Goal: Transaction & Acquisition: Subscribe to service/newsletter

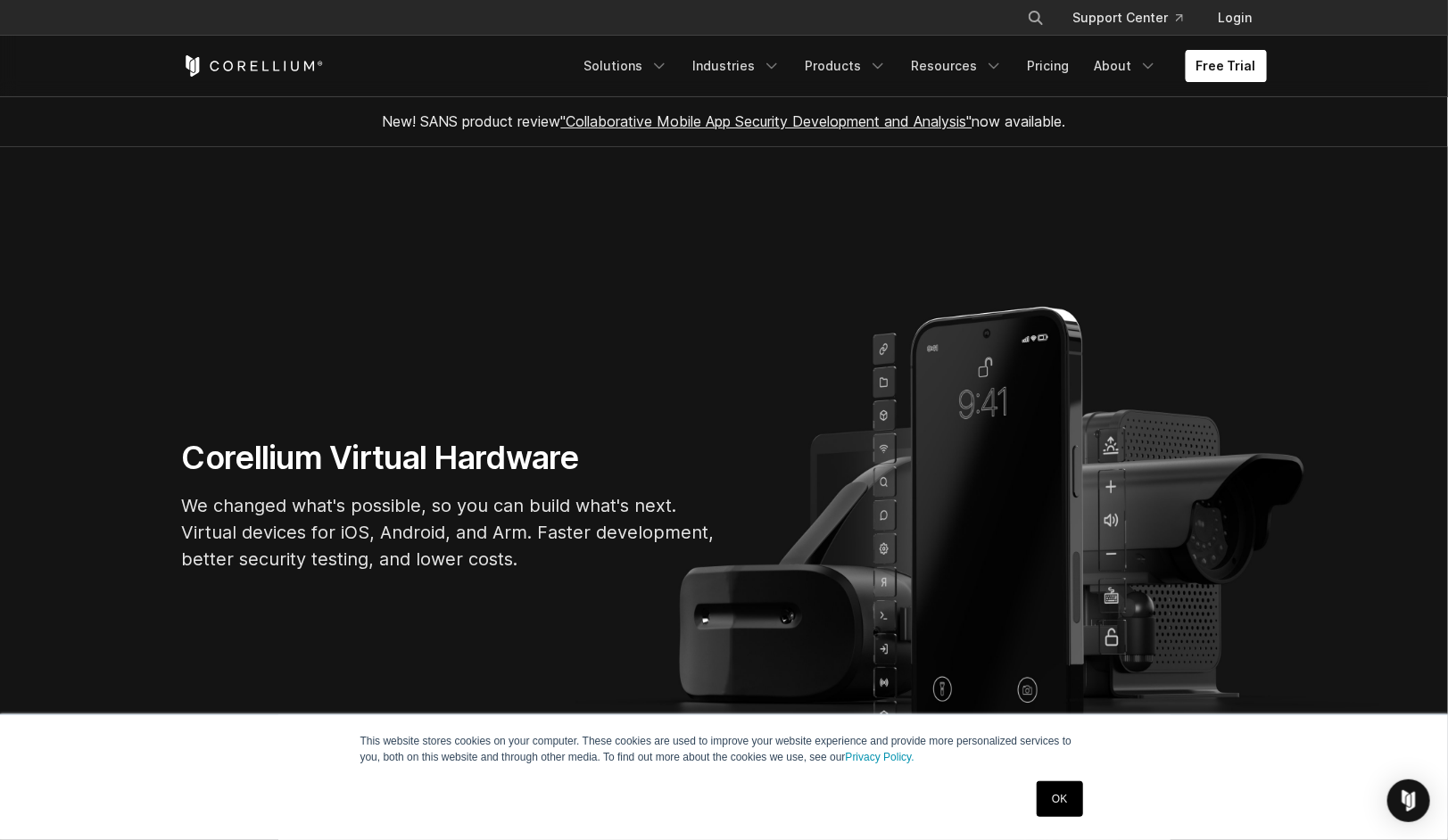
click at [1201, 63] on link "Free Trial" at bounding box center [1225, 65] width 81 height 32
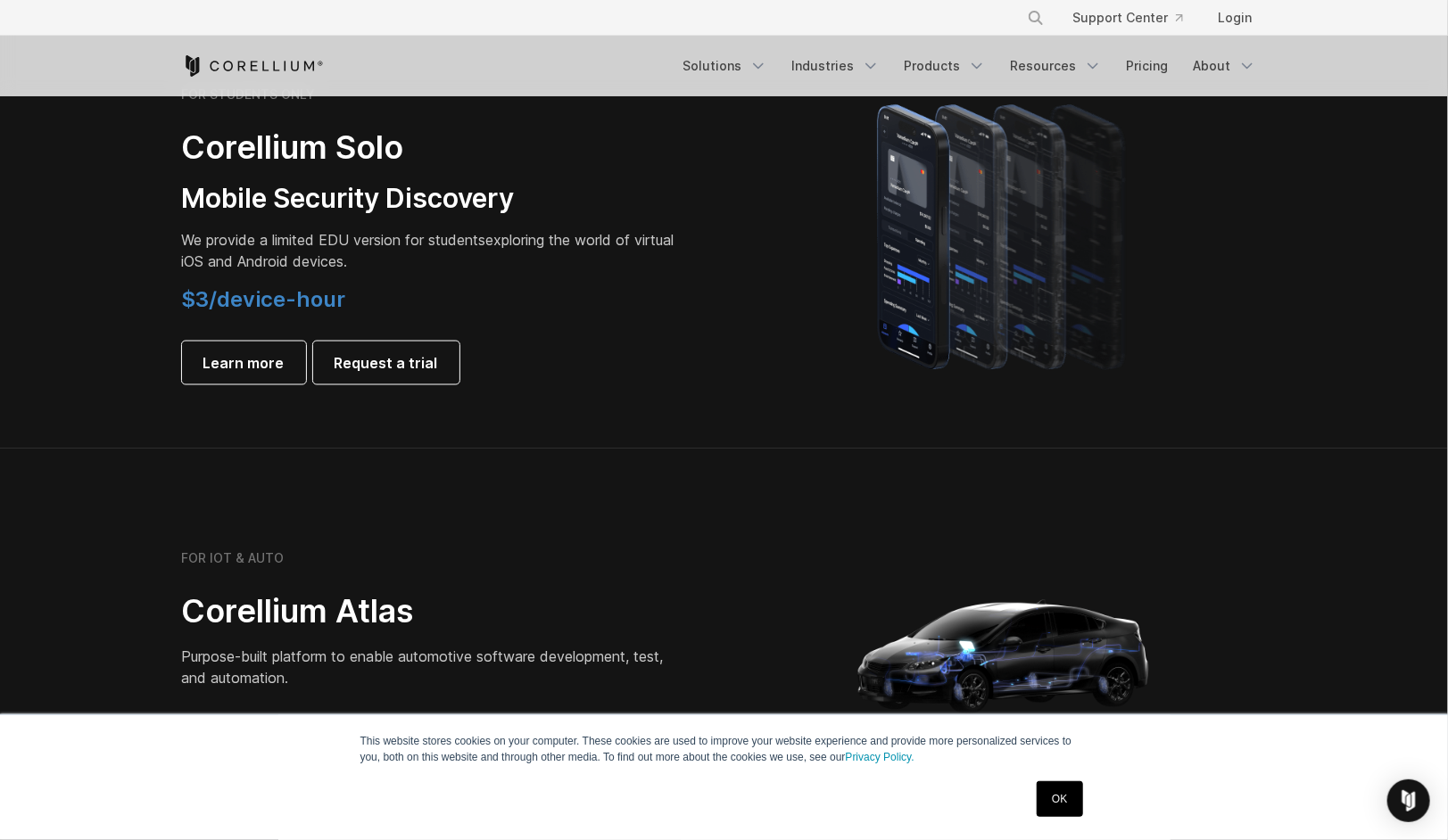
scroll to position [1071, 0]
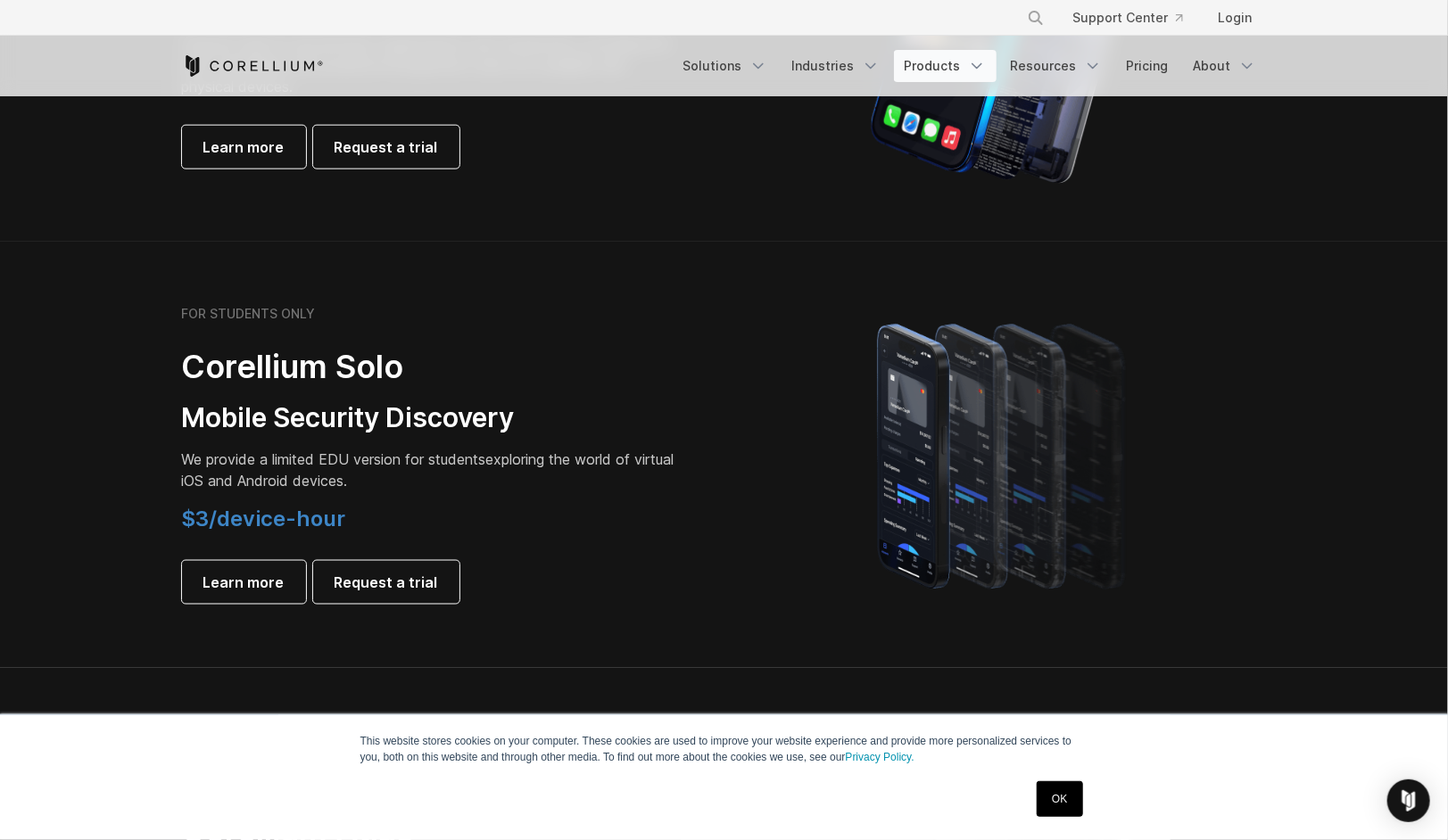
click at [920, 67] on link "Products" at bounding box center [945, 65] width 103 height 32
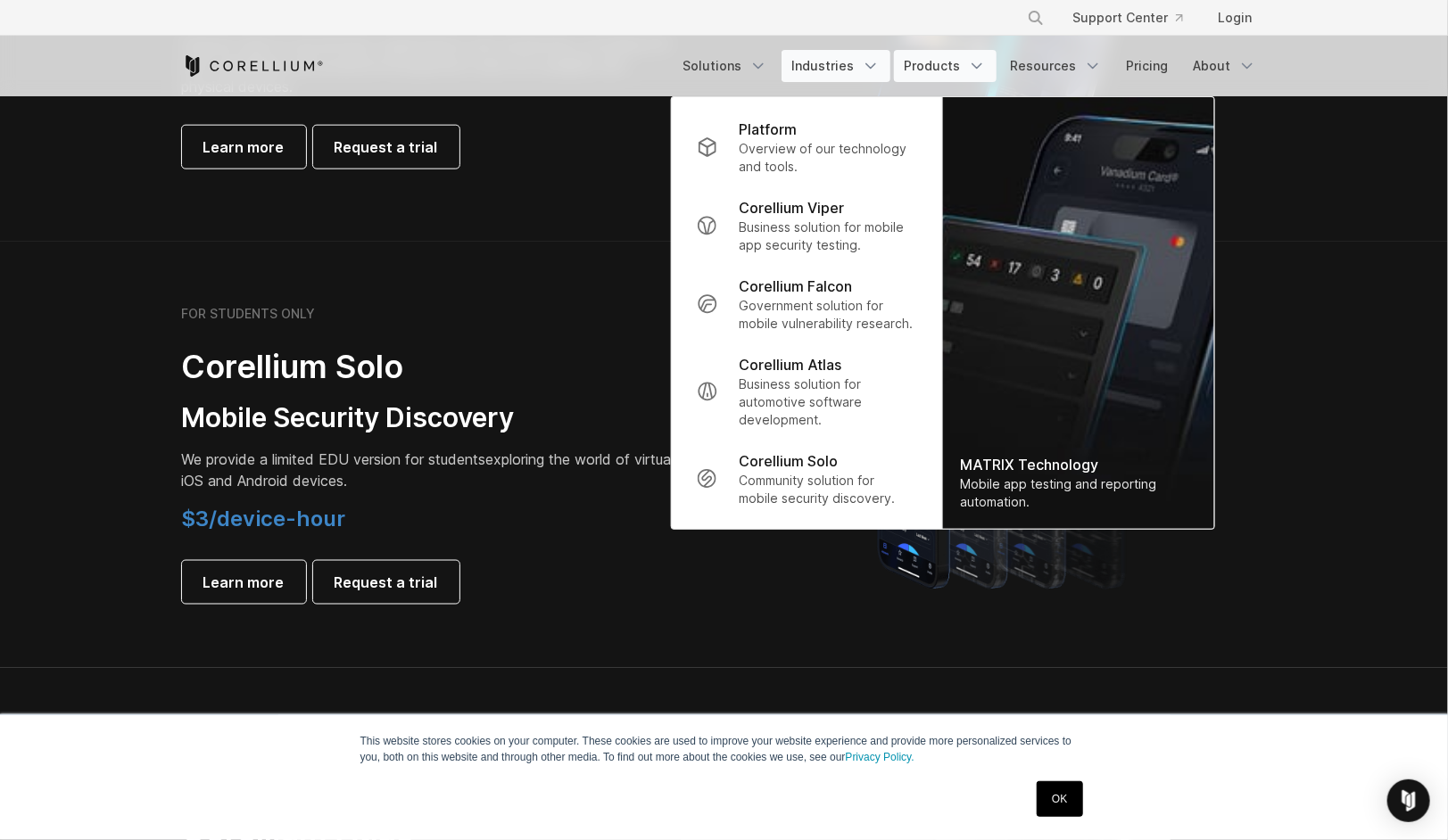
click at [836, 57] on link "Industries" at bounding box center [835, 65] width 108 height 32
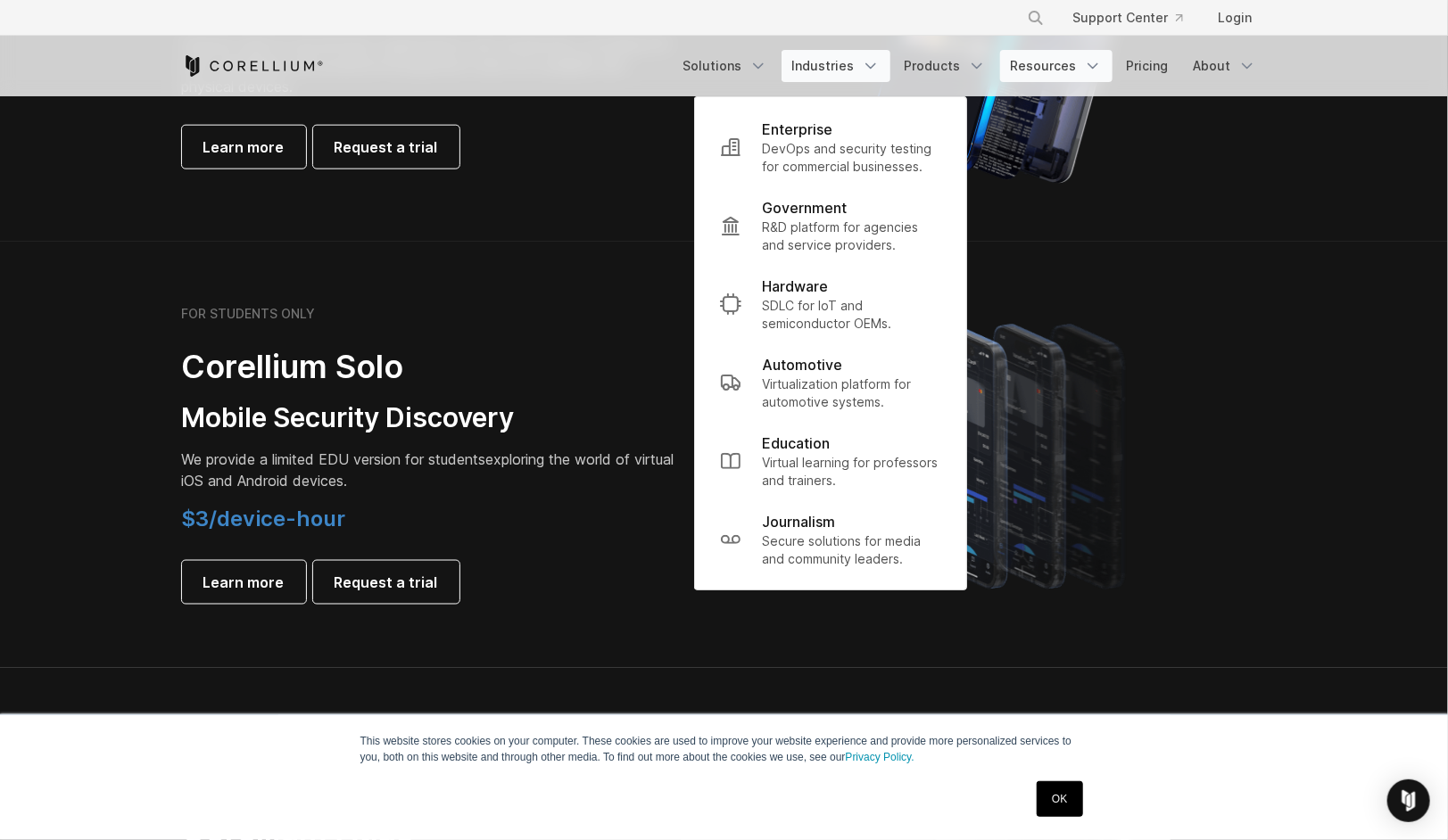
click at [1088, 72] on icon "Navigation Menu" at bounding box center [1092, 65] width 18 height 18
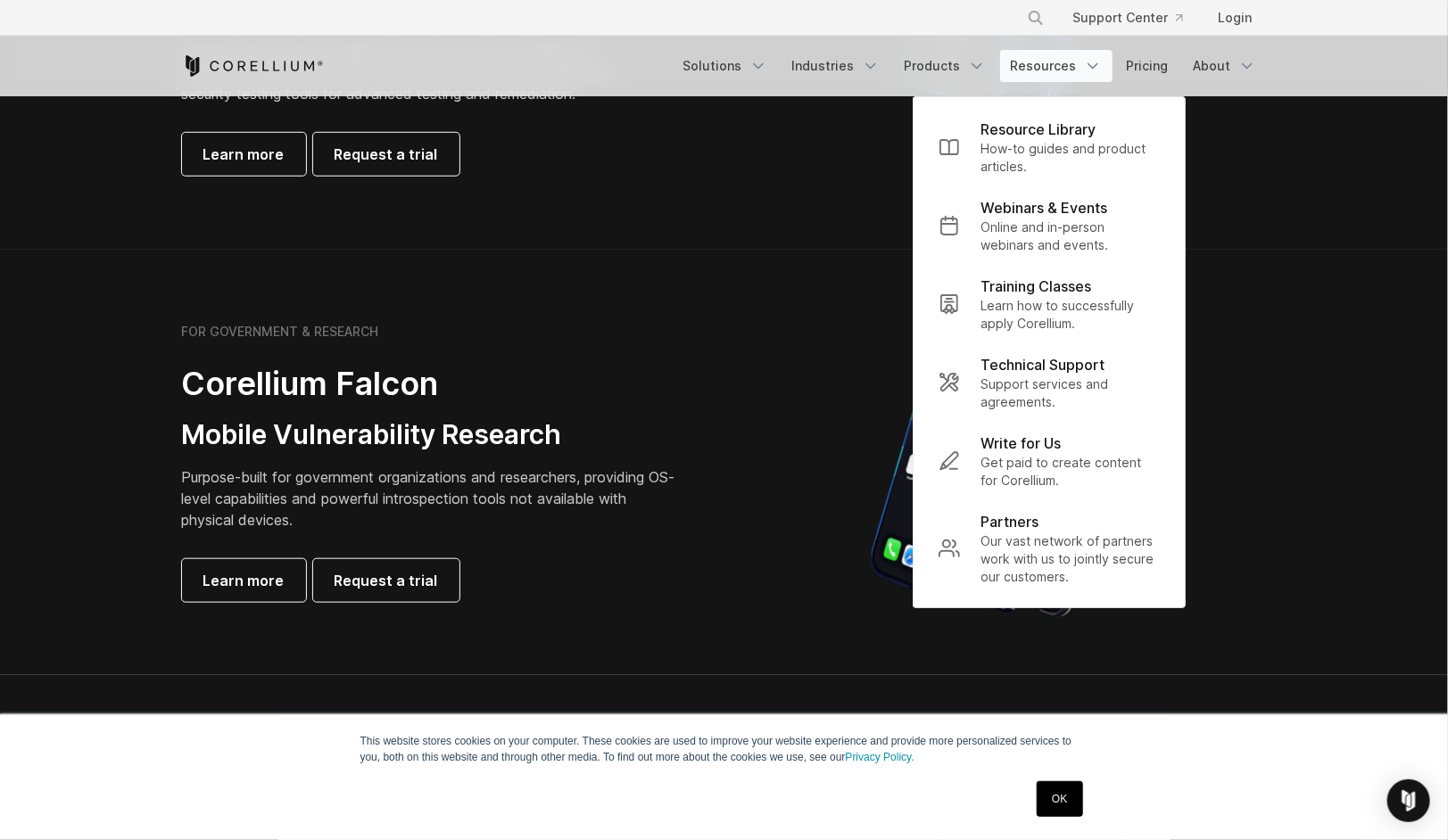
scroll to position [624, 0]
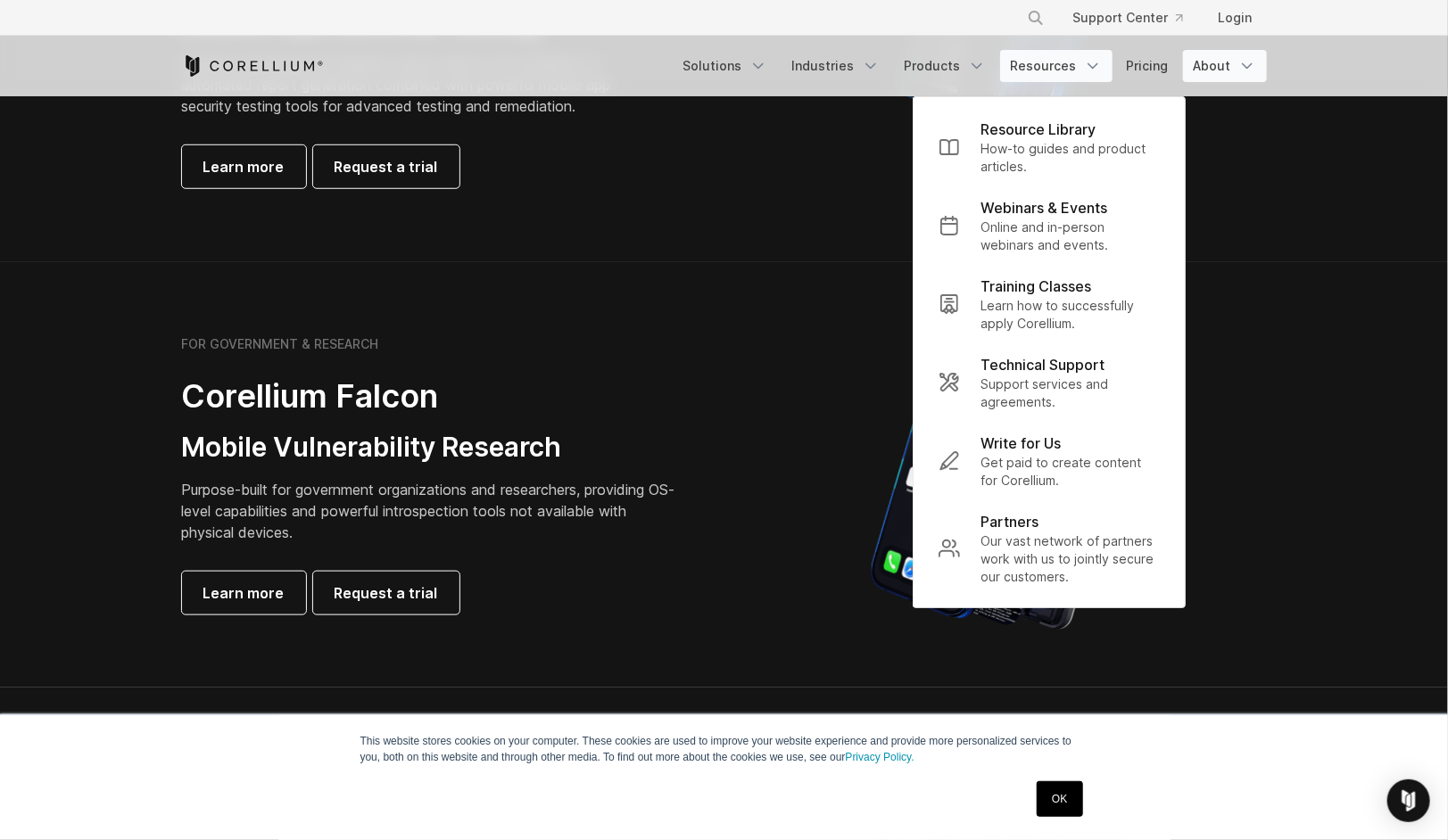
click at [1236, 60] on link "About" at bounding box center [1225, 65] width 84 height 32
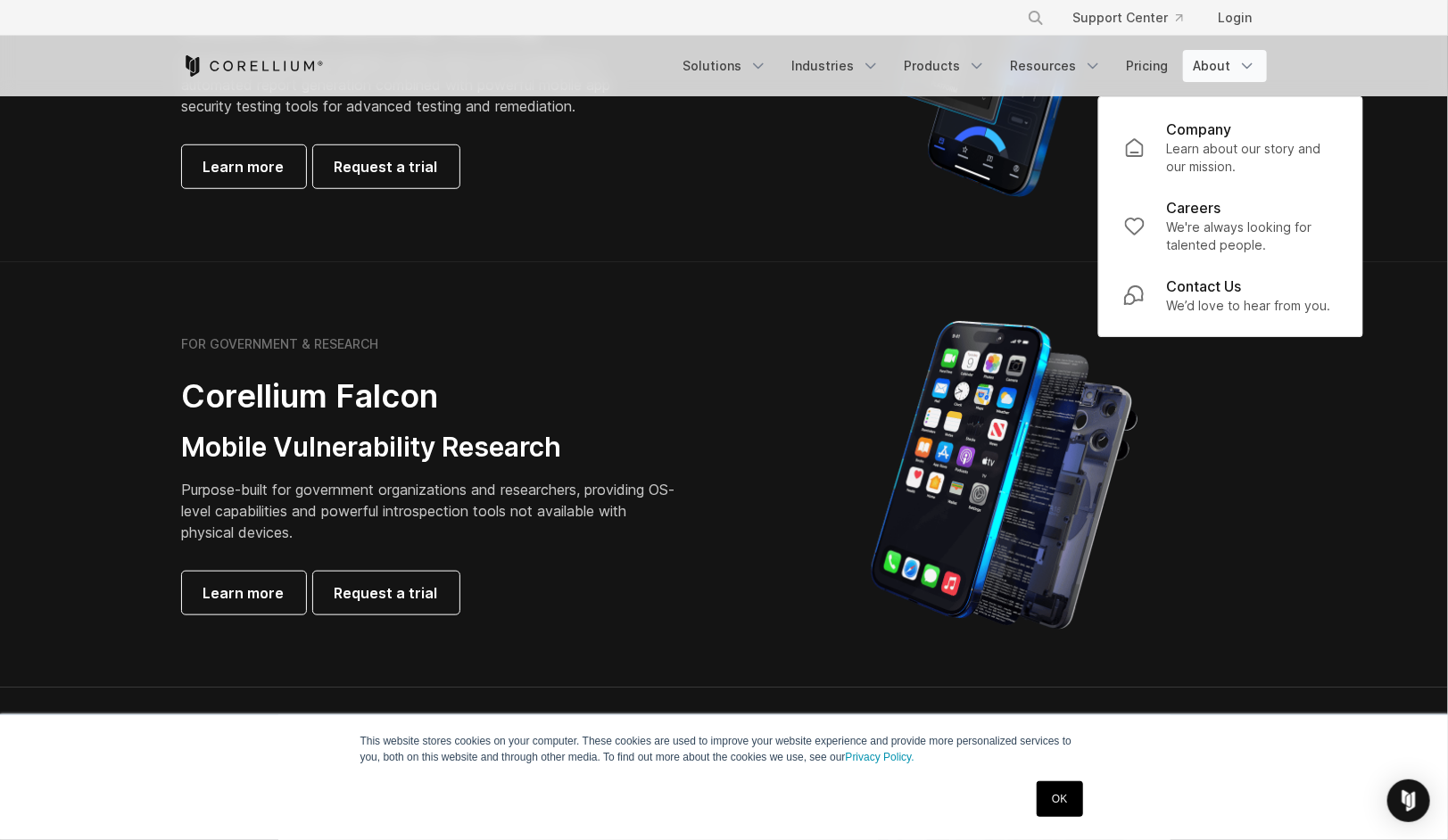
click at [1347, 38] on header "× Search our site... Support Center Login" at bounding box center [724, 48] width 1448 height 97
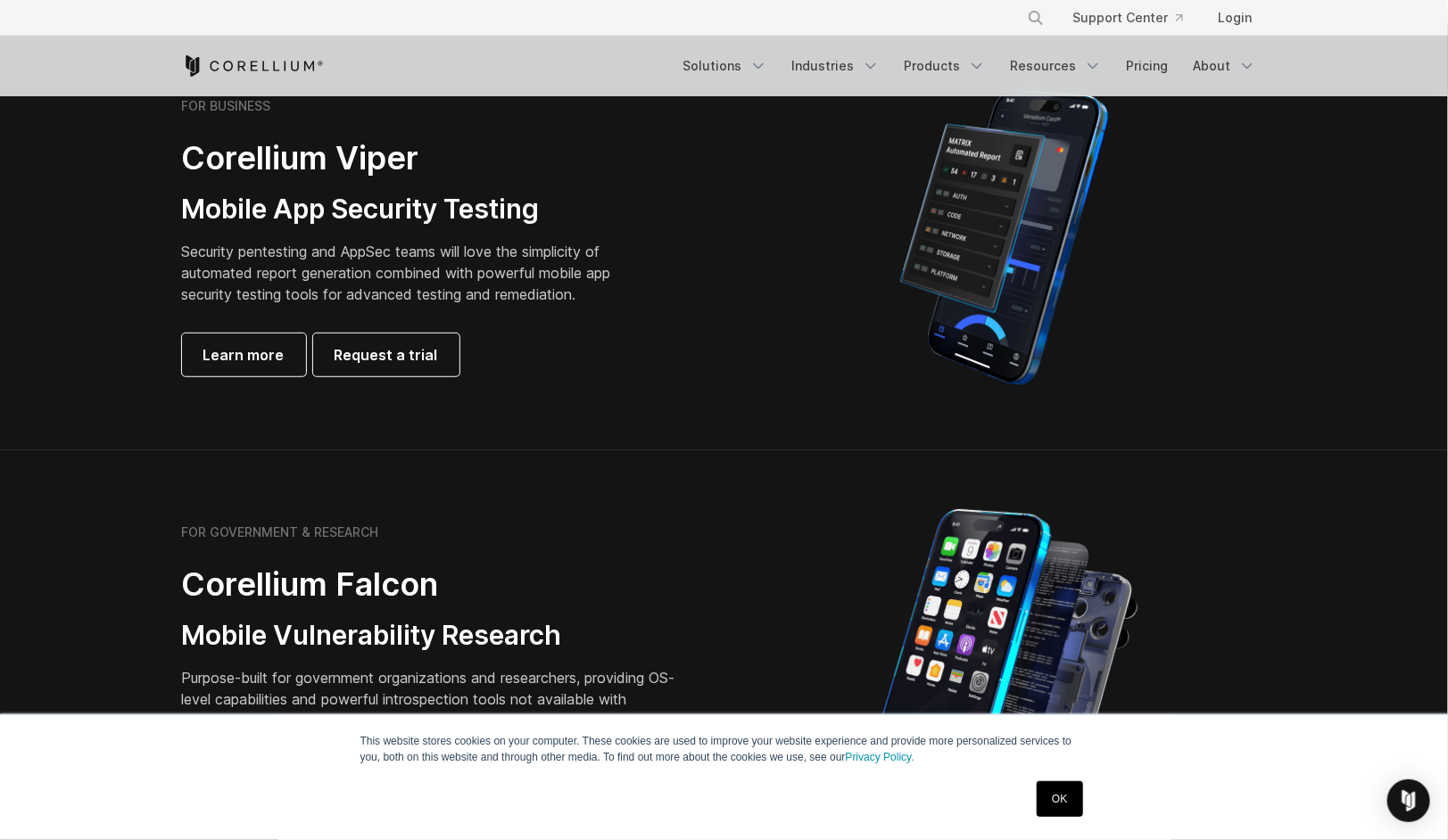
scroll to position [357, 0]
